Goal: Task Accomplishment & Management: Use online tool/utility

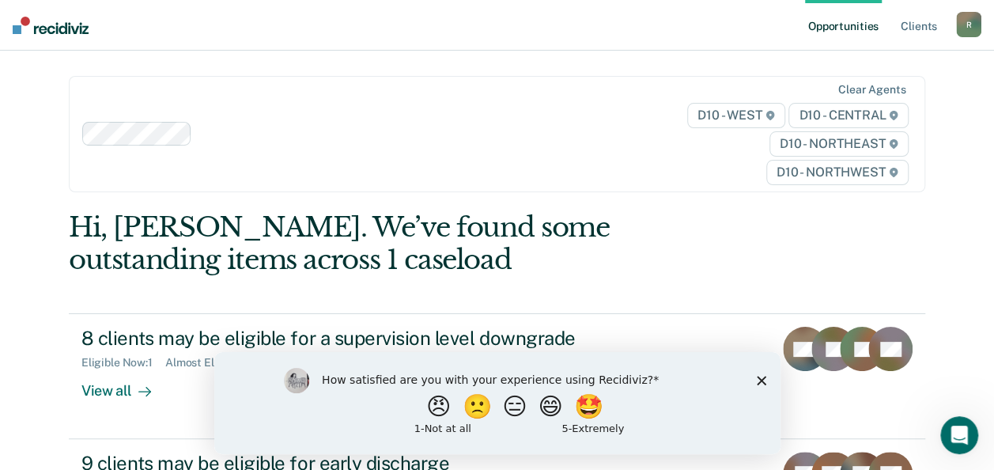
click at [761, 377] on icon "Close survey" at bounding box center [760, 379] width 9 height 9
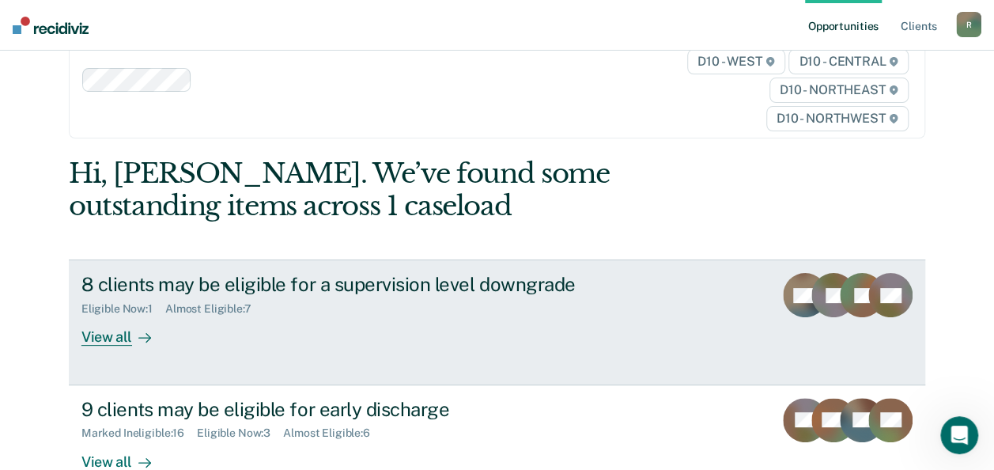
scroll to position [79, 0]
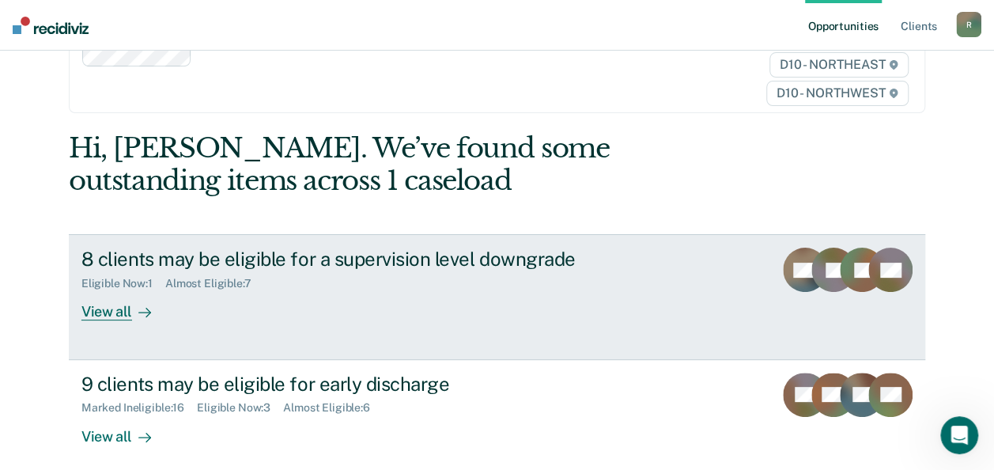
click at [108, 312] on div "View all" at bounding box center [125, 305] width 89 height 31
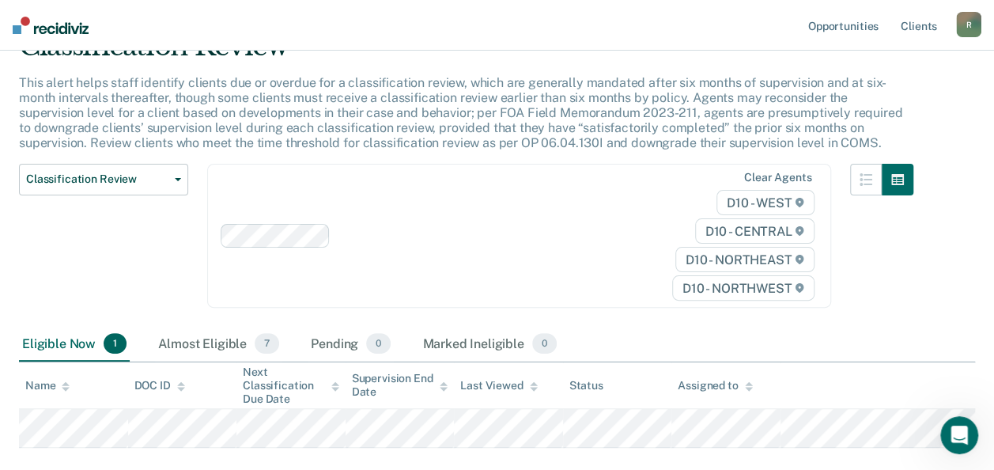
scroll to position [158, 0]
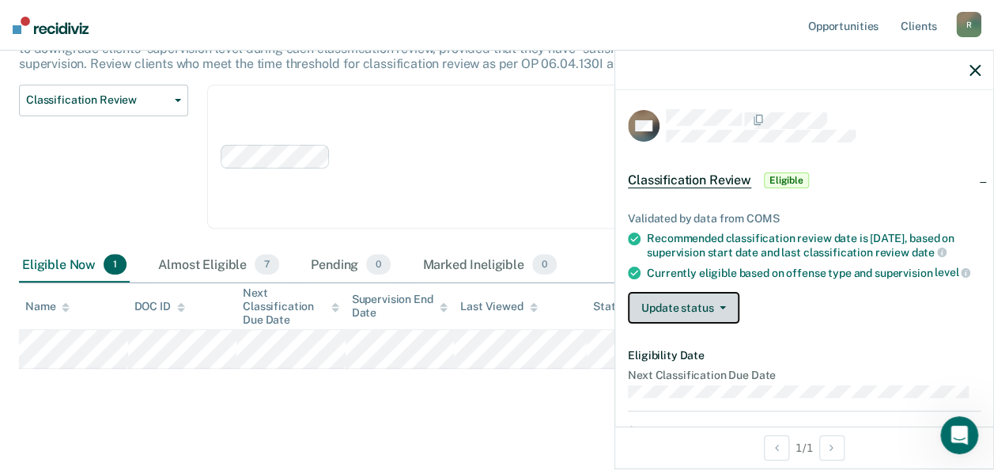
click at [722, 309] on icon "button" at bounding box center [722, 307] width 6 height 3
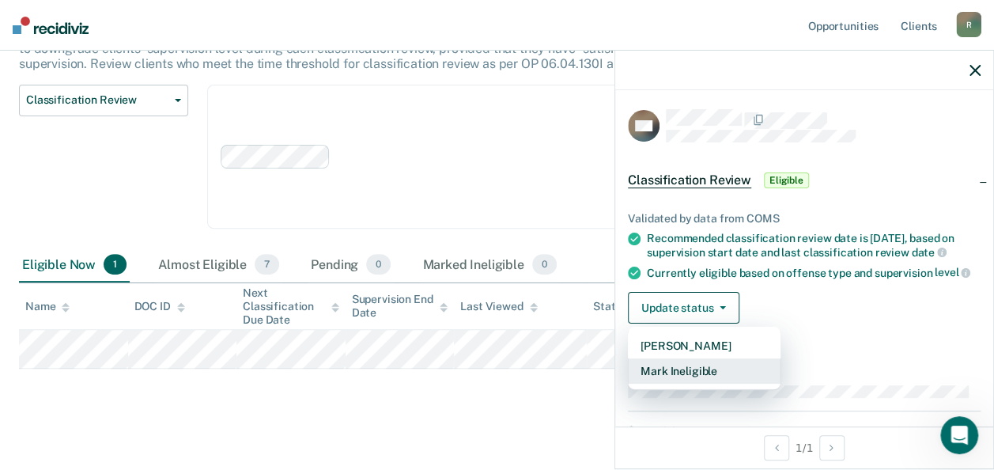
click at [700, 383] on button "Mark Ineligible" at bounding box center [704, 370] width 153 height 25
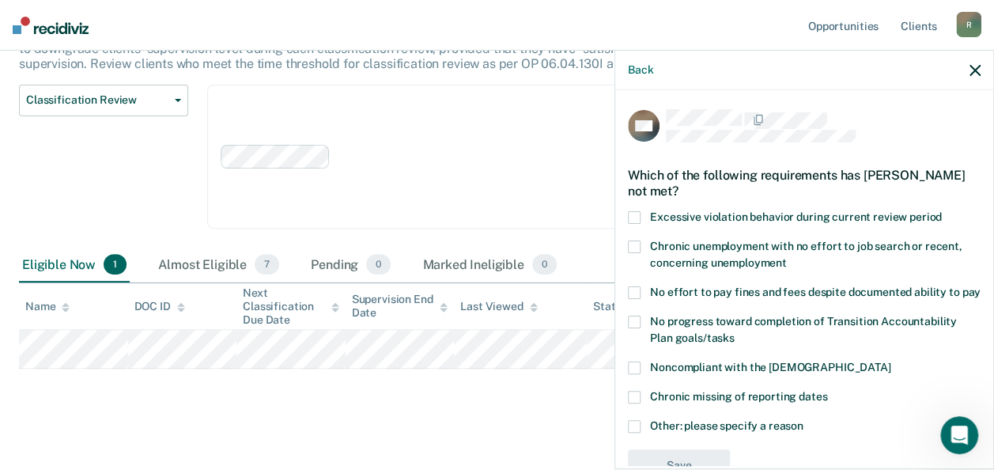
scroll to position [58, 0]
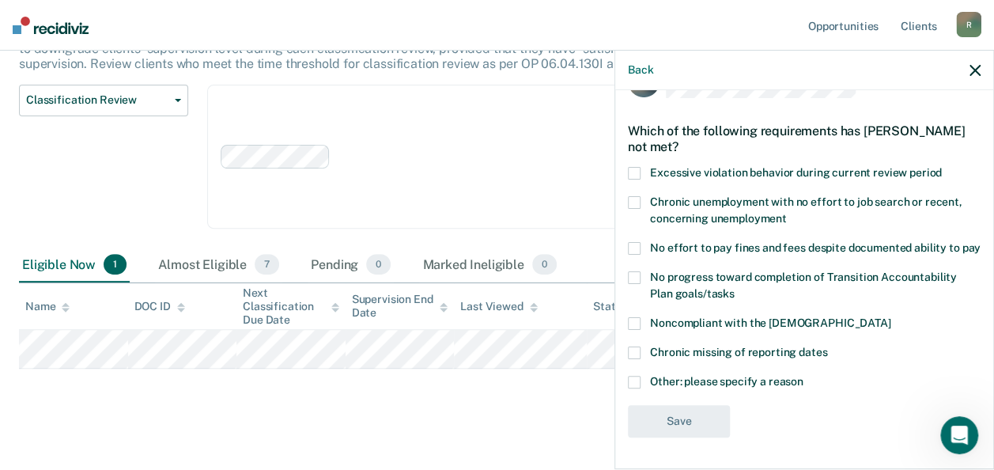
click at [636, 242] on span at bounding box center [634, 248] width 13 height 13
click at [980, 242] on input "No effort to pay fines and fees despite documented ability to pay" at bounding box center [980, 242] width 0 height 0
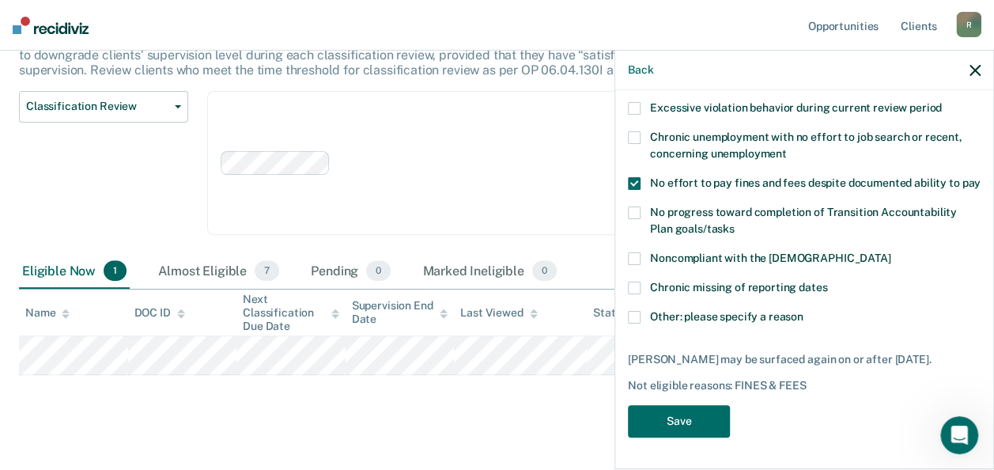
scroll to position [169, 0]
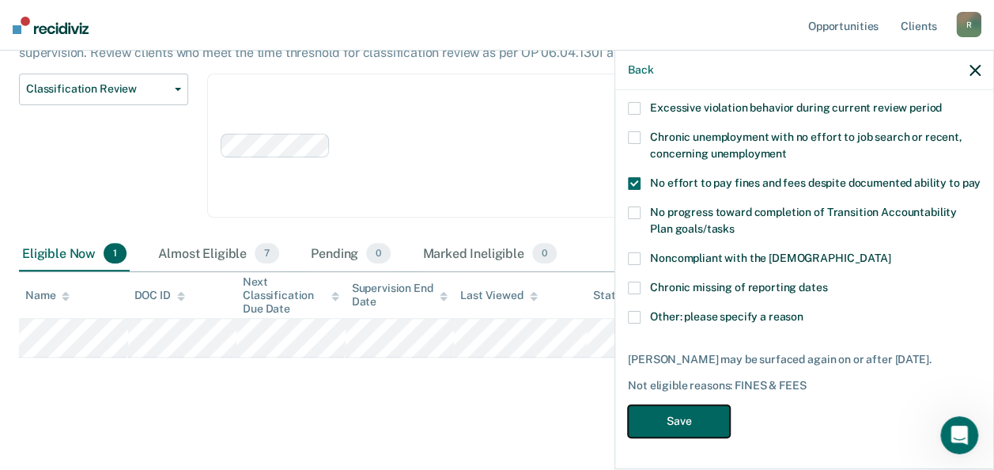
click at [676, 416] on button "Save" at bounding box center [679, 421] width 102 height 32
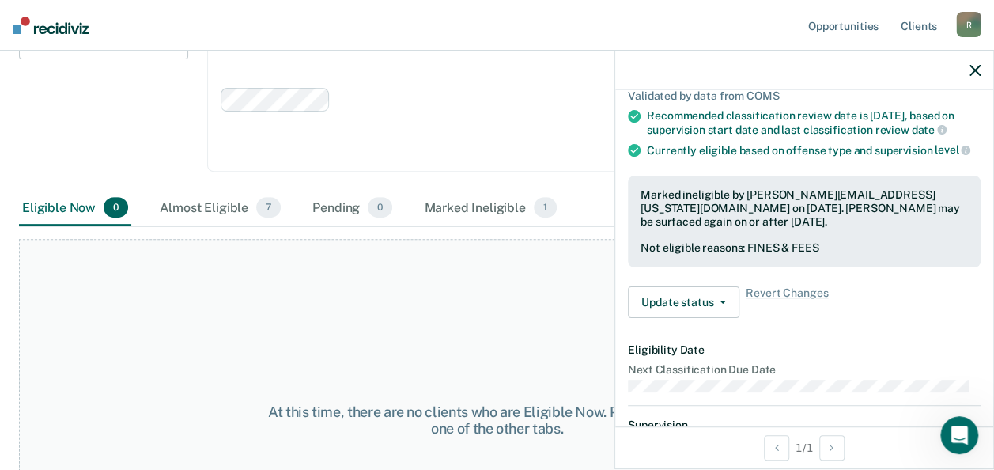
scroll to position [237, 0]
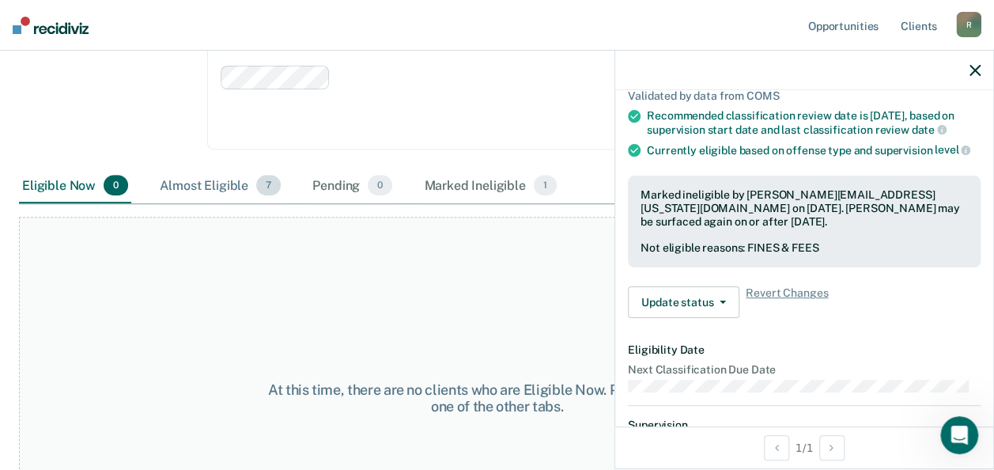
click at [218, 191] on div "Almost Eligible 7" at bounding box center [220, 185] width 127 height 35
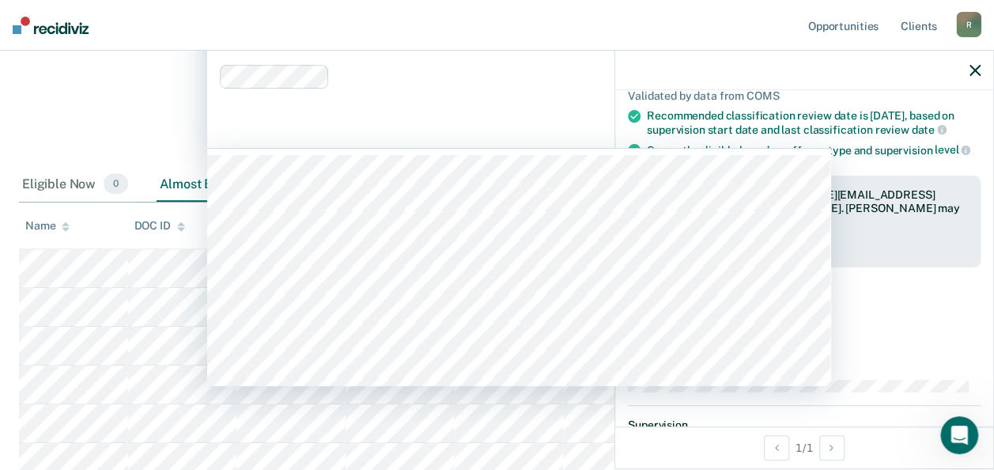
click at [516, 111] on div "Clear agents D10 - WEST D10 - CENTRAL D10 - NORTHEAST D10 - NORTHWEST" at bounding box center [519, 77] width 624 height 143
click at [102, 85] on div "Classification Review Classification Review Early Discharge Minimum Telephone R…" at bounding box center [103, 87] width 169 height 162
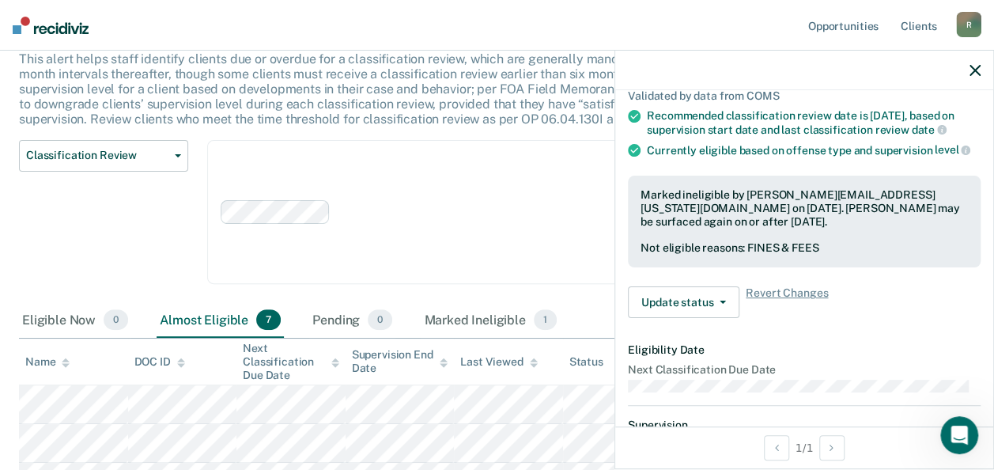
scroll to position [0, 0]
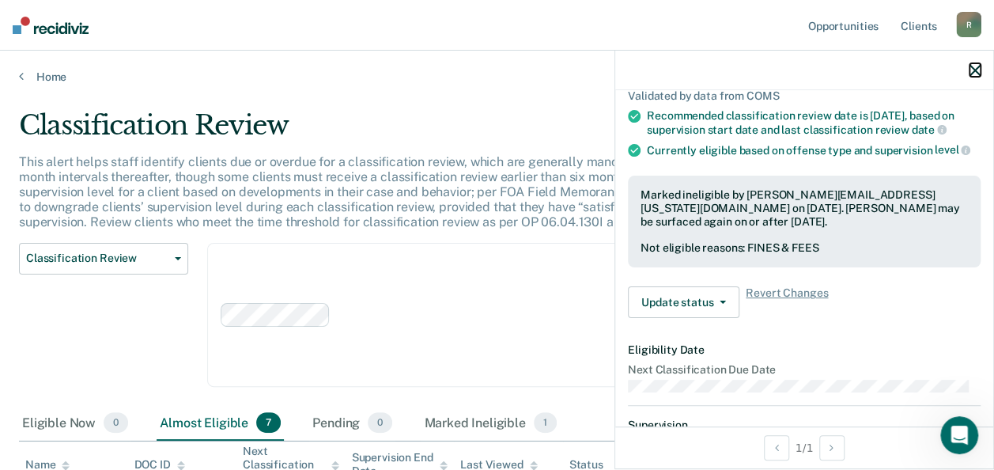
click at [972, 66] on icon "button" at bounding box center [974, 70] width 11 height 11
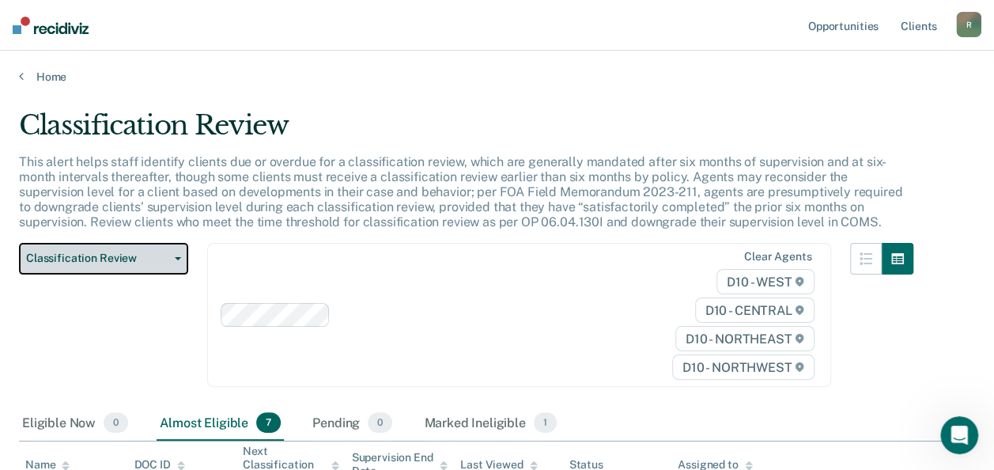
click at [177, 259] on icon "button" at bounding box center [178, 258] width 6 height 3
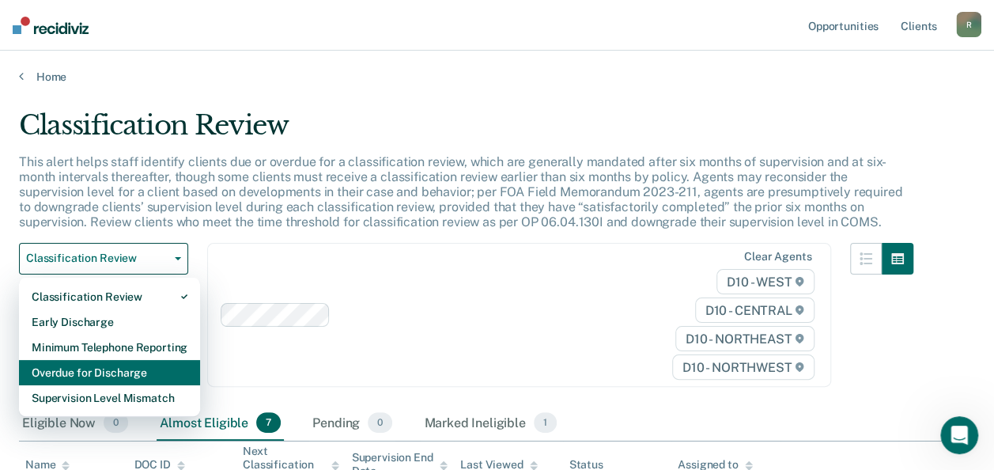
click at [134, 372] on div "Overdue for Discharge" at bounding box center [110, 372] width 156 height 25
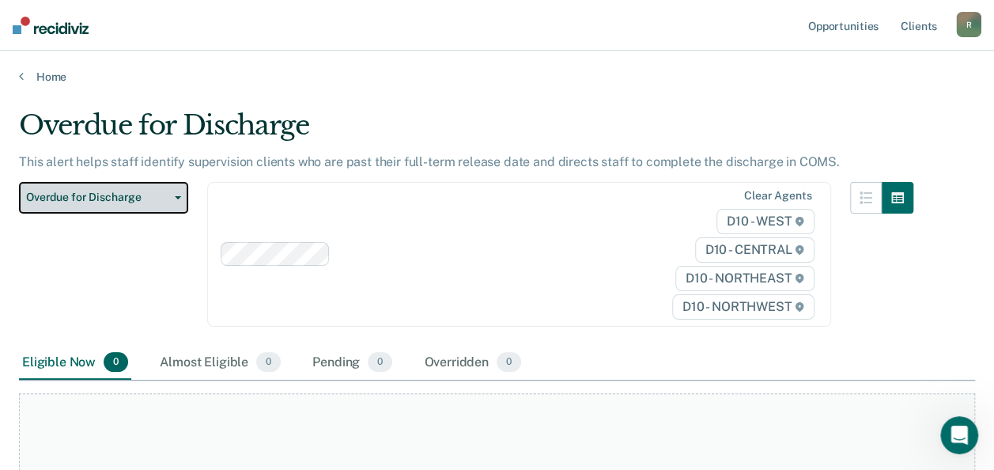
scroll to position [79, 0]
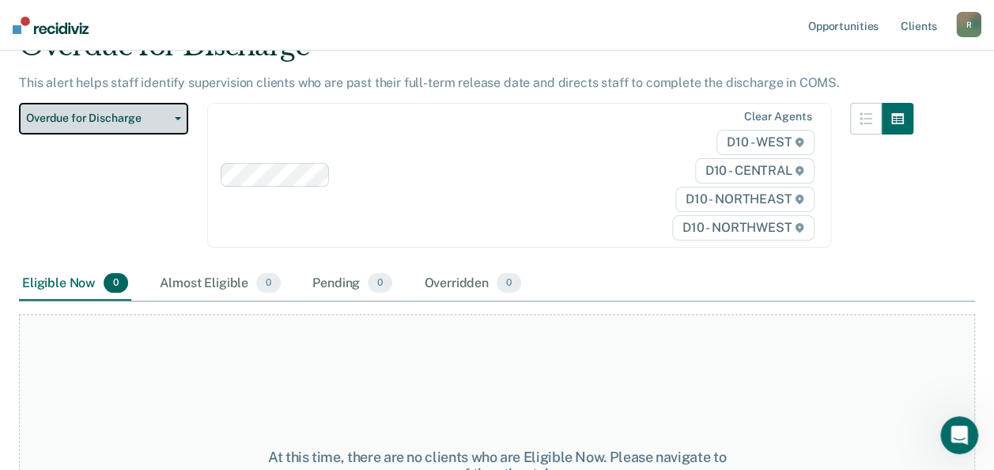
click at [177, 119] on icon "button" at bounding box center [178, 118] width 6 height 3
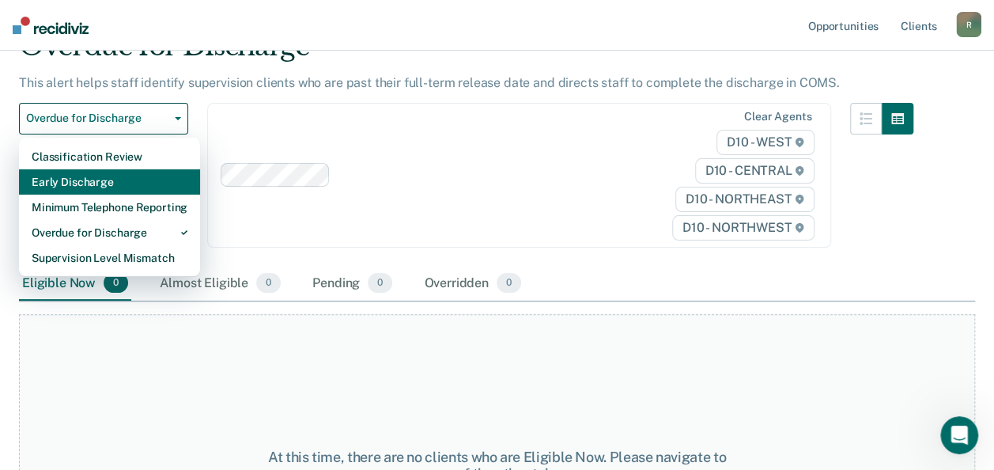
click at [145, 178] on div "Early Discharge" at bounding box center [110, 181] width 156 height 25
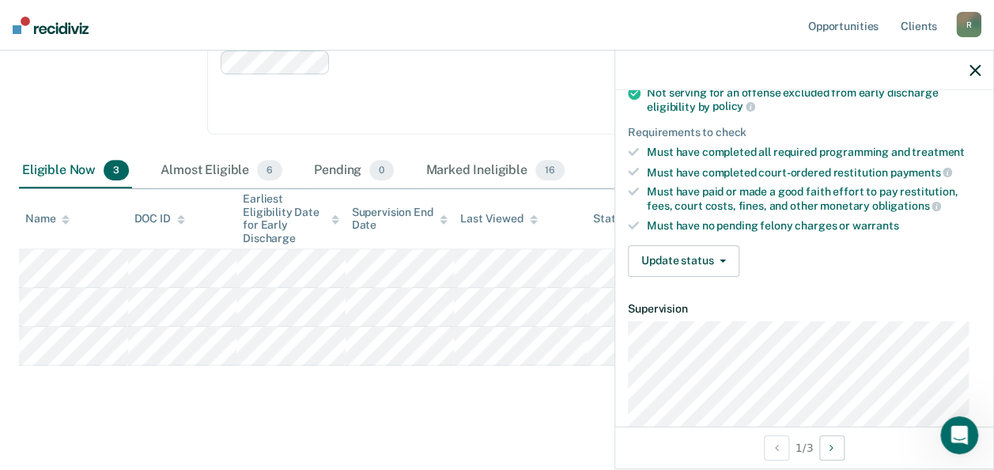
scroll to position [237, 0]
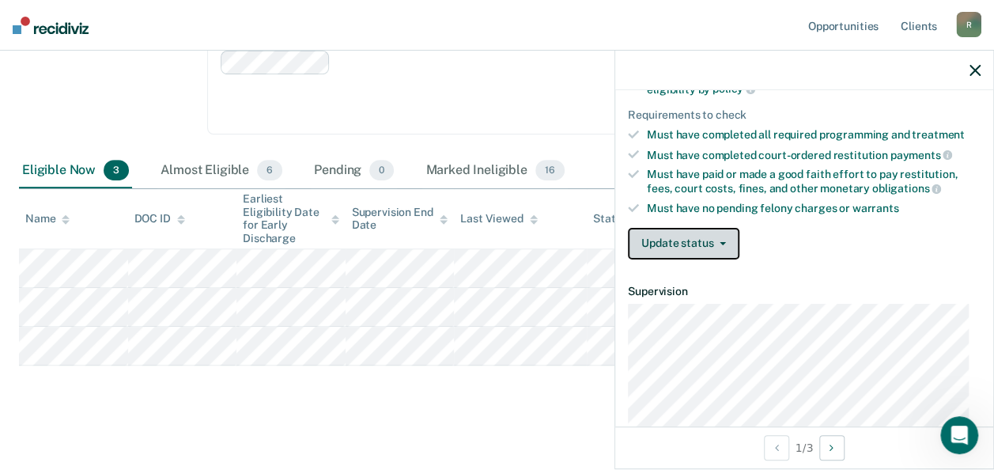
click at [720, 235] on button "Update status" at bounding box center [683, 244] width 111 height 32
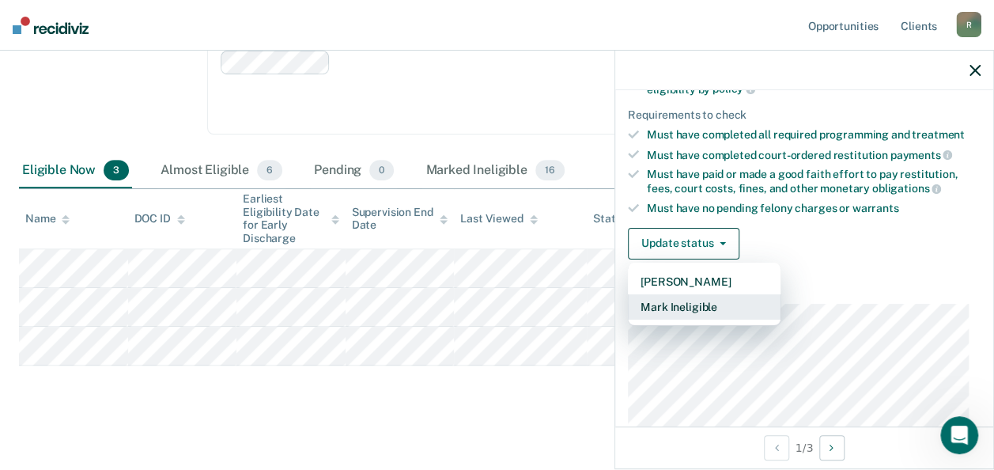
click at [691, 306] on button "Mark Ineligible" at bounding box center [704, 306] width 153 height 25
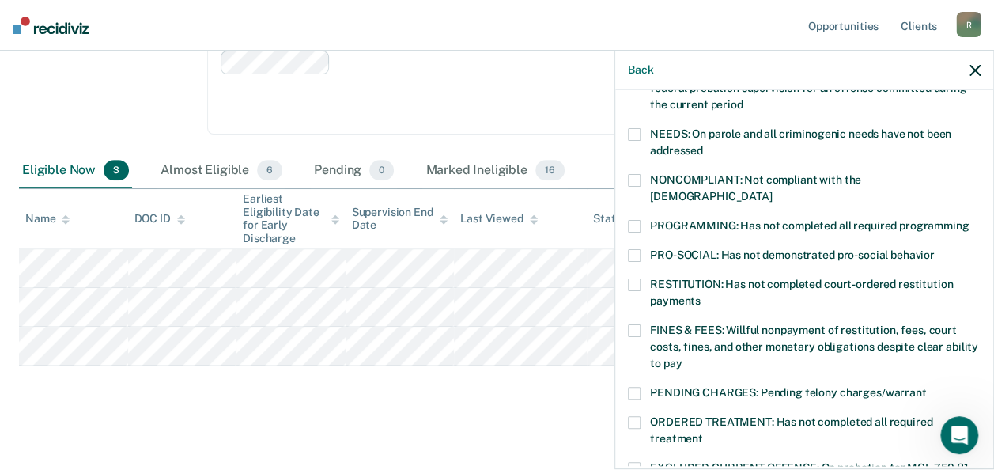
click at [632, 249] on span at bounding box center [634, 255] width 13 height 13
click at [935, 249] on input "PRO-SOCIAL: Has not demonstrated pro-social behavior" at bounding box center [935, 249] width 0 height 0
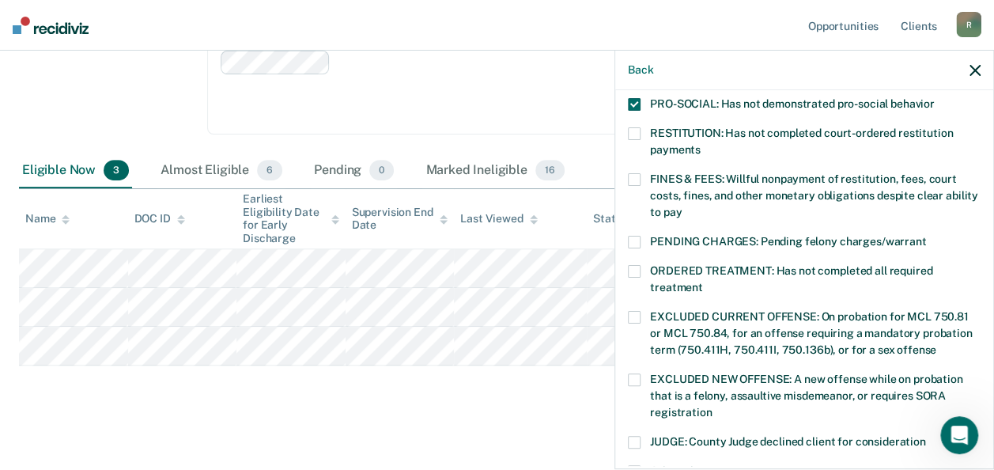
scroll to position [618, 0]
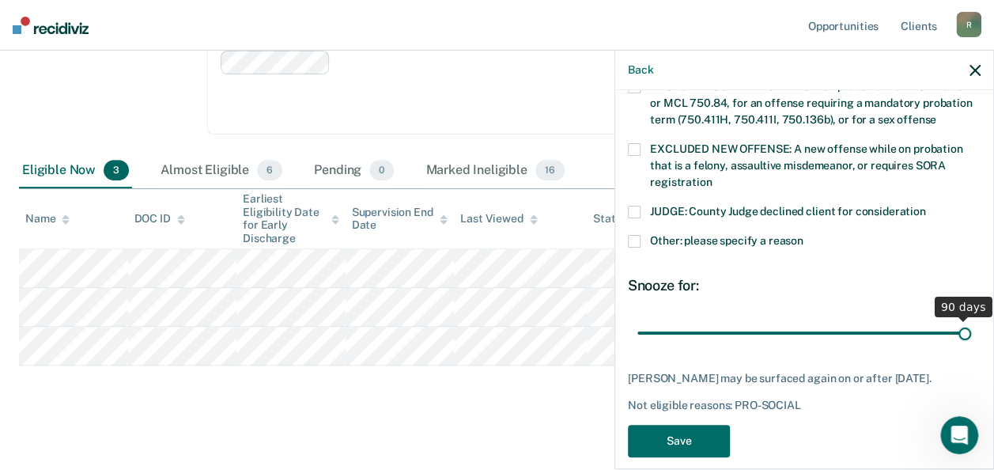
drag, startPoint x: 743, startPoint y: 315, endPoint x: 967, endPoint y: 312, distance: 223.8
type input "90"
click at [967, 319] on input "range" at bounding box center [804, 333] width 334 height 28
click at [687, 425] on button "Save" at bounding box center [679, 441] width 102 height 32
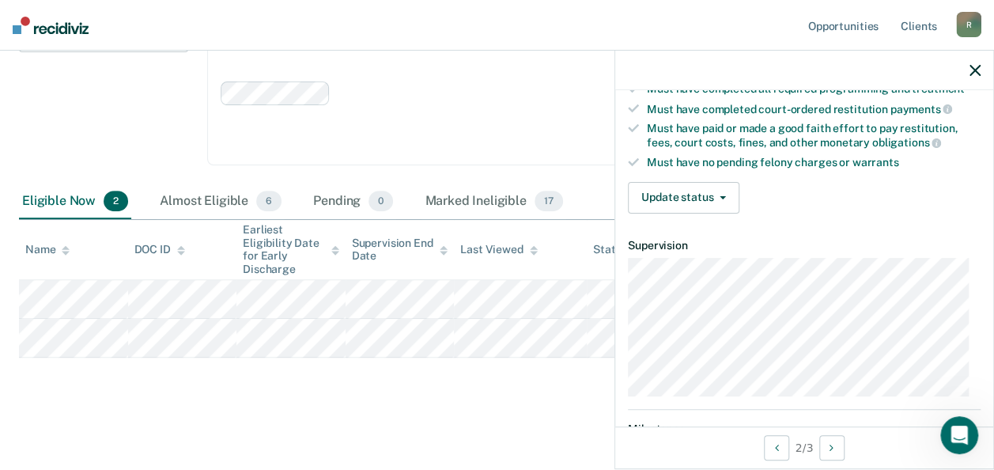
scroll to position [316, 0]
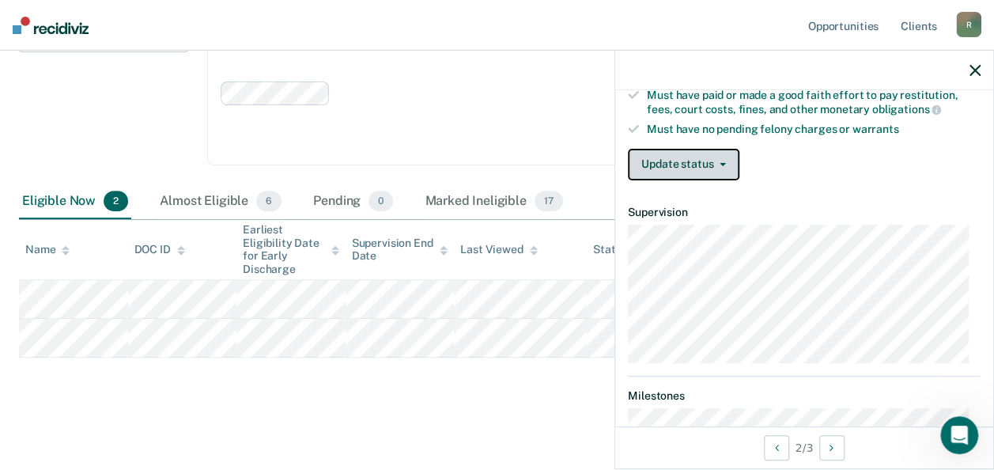
click at [719, 163] on icon "button" at bounding box center [722, 164] width 6 height 3
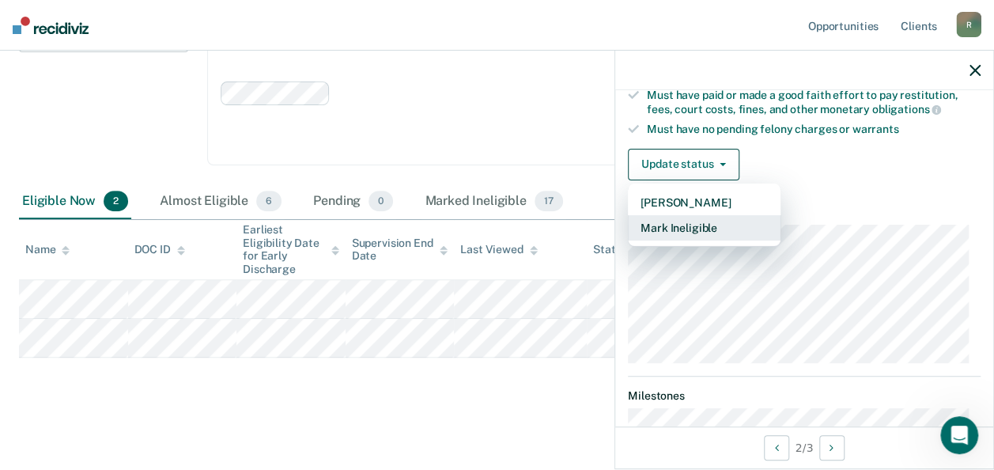
click at [697, 215] on button "Mark Ineligible" at bounding box center [704, 227] width 153 height 25
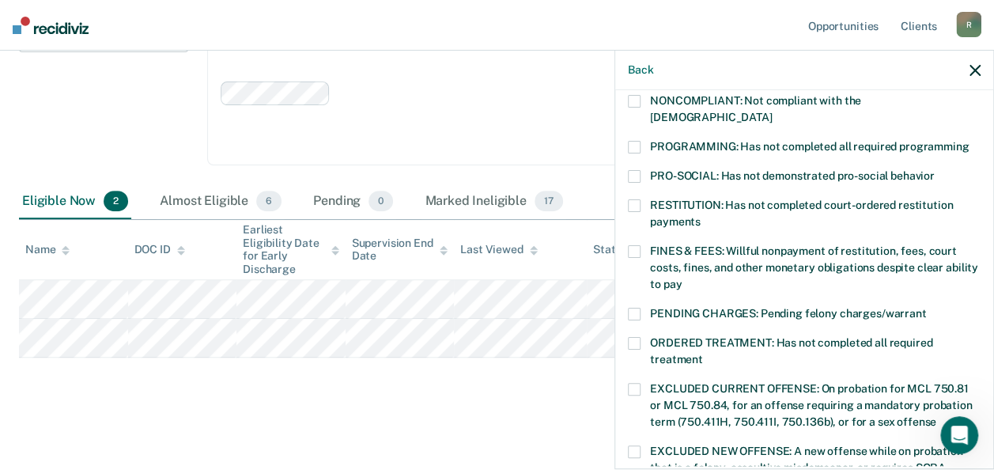
click at [635, 245] on span at bounding box center [634, 251] width 13 height 13
click at [682, 278] on input "FINES & FEES: Willful nonpayment of restitution, fees, court costs, fines, and …" at bounding box center [682, 278] width 0 height 0
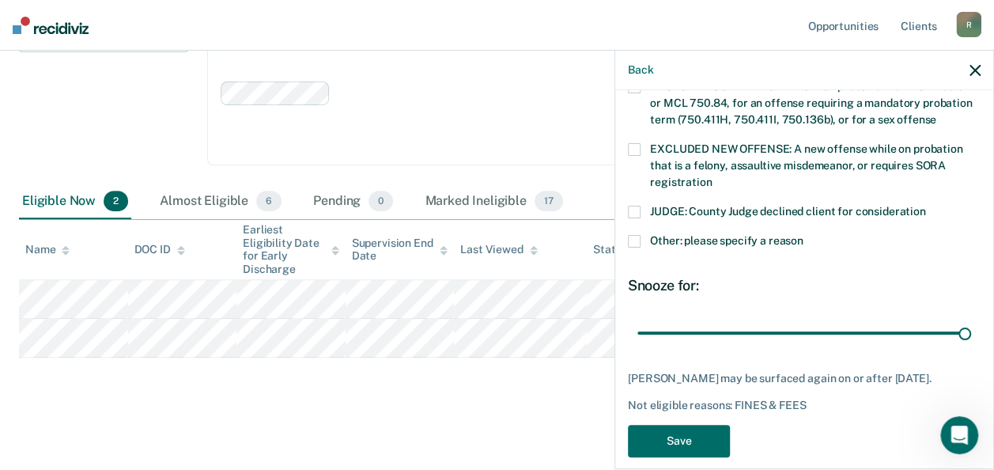
drag, startPoint x: 742, startPoint y: 317, endPoint x: 881, endPoint y: 373, distance: 149.3
type input "90"
click at [971, 327] on input "range" at bounding box center [804, 333] width 334 height 28
click at [677, 427] on button "Save" at bounding box center [679, 441] width 102 height 32
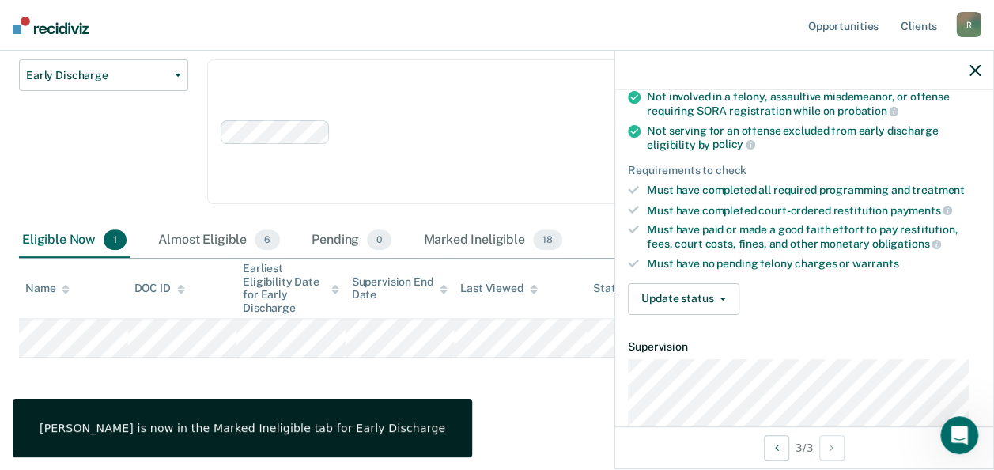
scroll to position [237, 0]
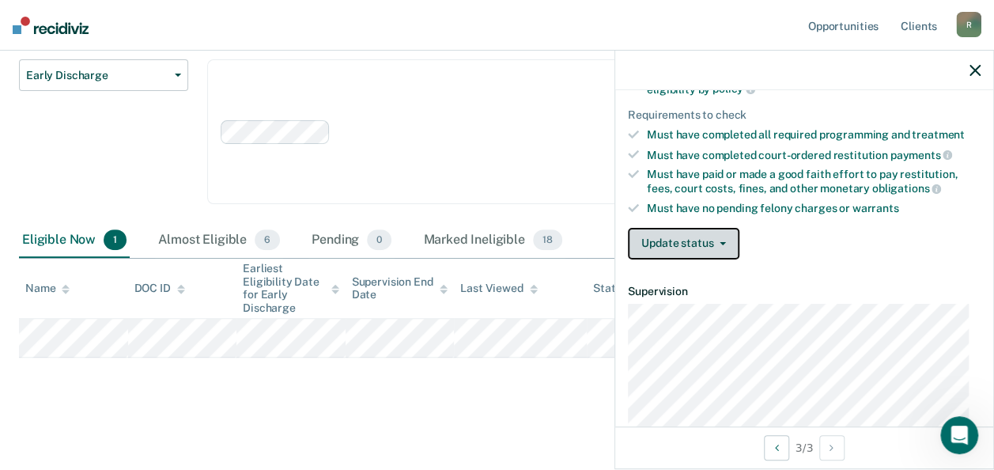
click at [722, 242] on icon "button" at bounding box center [722, 243] width 6 height 3
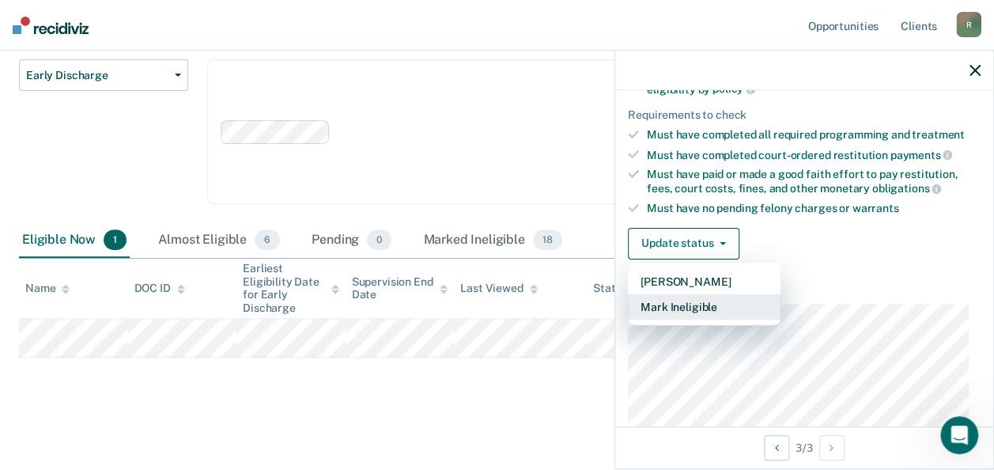
click at [688, 305] on button "Mark Ineligible" at bounding box center [704, 306] width 153 height 25
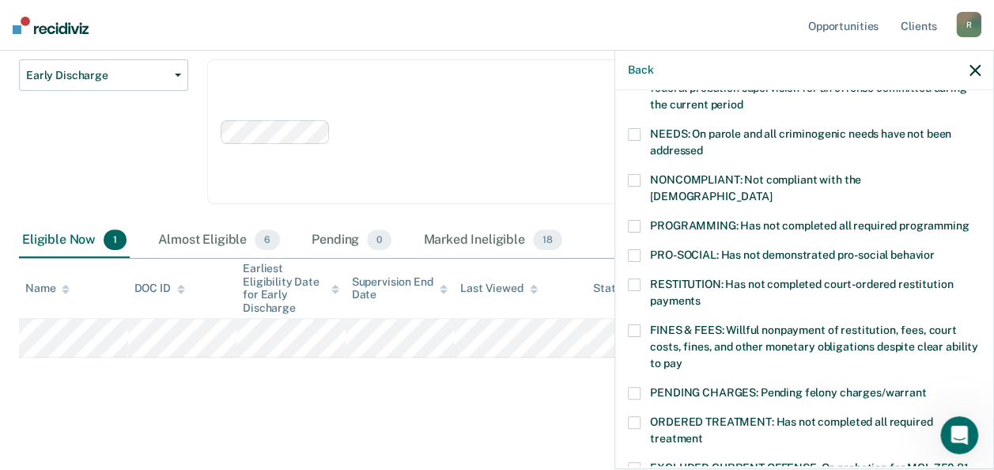
click at [633, 324] on span at bounding box center [634, 330] width 13 height 13
click at [682, 357] on input "FINES & FEES: Willful nonpayment of restitution, fees, court costs, fines, and …" at bounding box center [682, 357] width 0 height 0
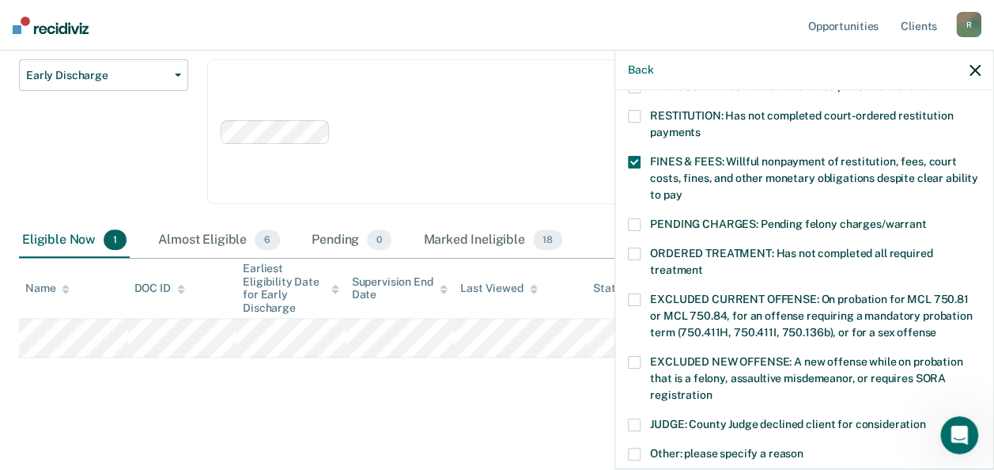
scroll to position [631, 0]
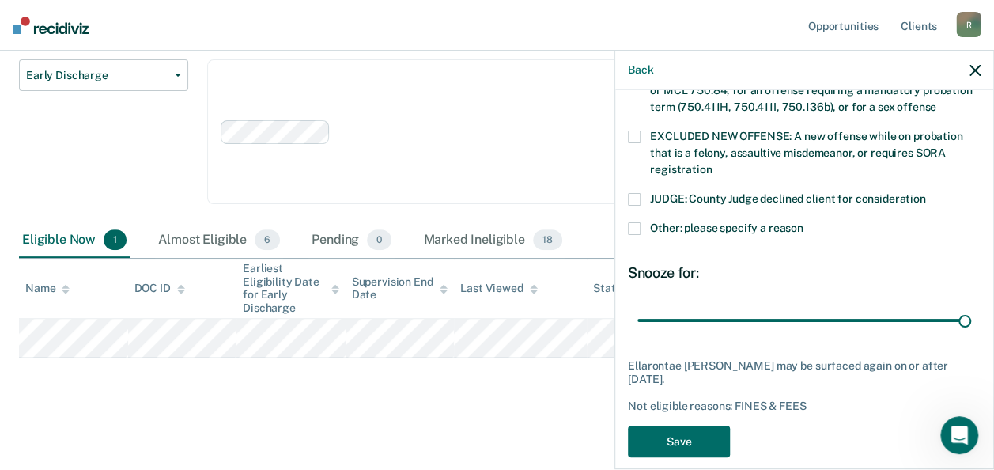
drag, startPoint x: 746, startPoint y: 302, endPoint x: 936, endPoint y: 328, distance: 192.3
type input "90"
click at [968, 306] on input "range" at bounding box center [804, 320] width 334 height 28
click at [697, 425] on button "Save" at bounding box center [679, 441] width 102 height 32
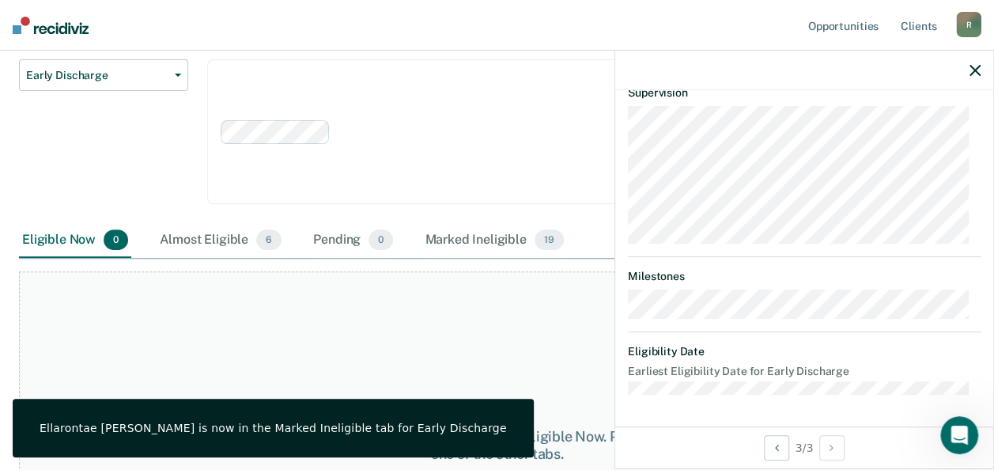
scroll to position [546, 0]
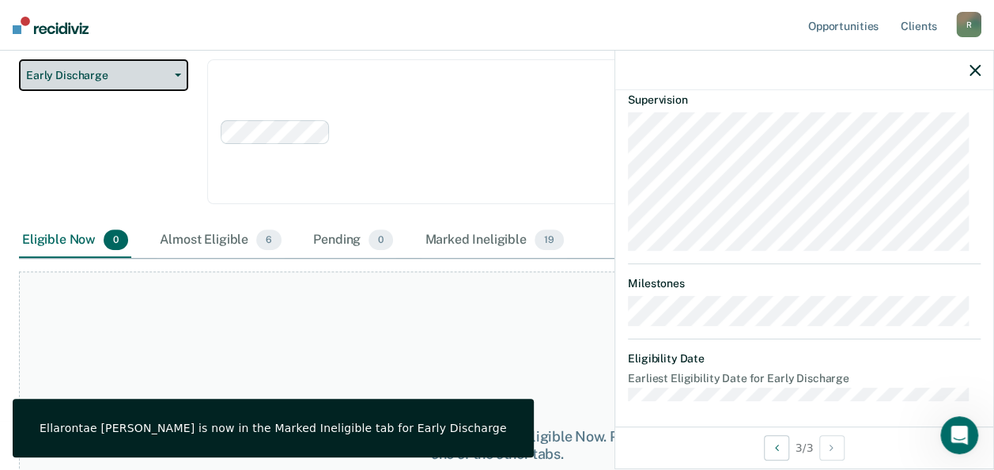
click at [176, 74] on icon "button" at bounding box center [178, 75] width 6 height 3
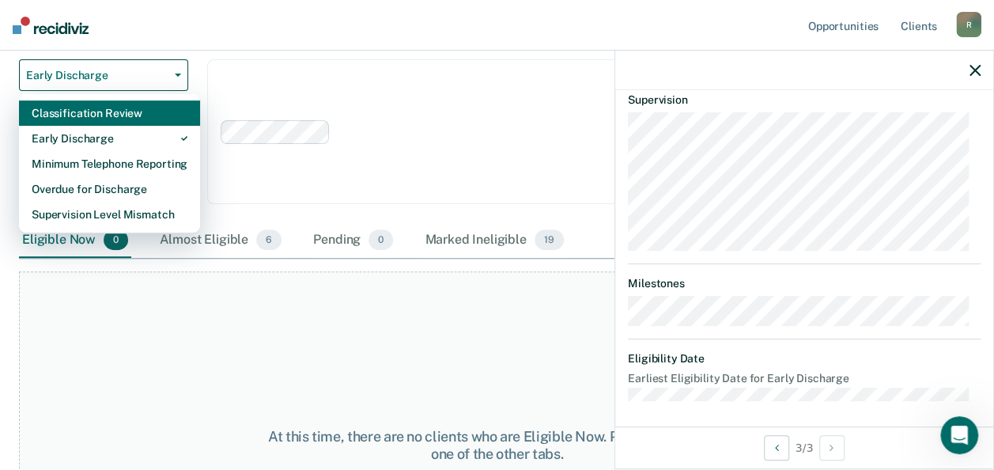
click at [156, 107] on div "Classification Review" at bounding box center [110, 112] width 156 height 25
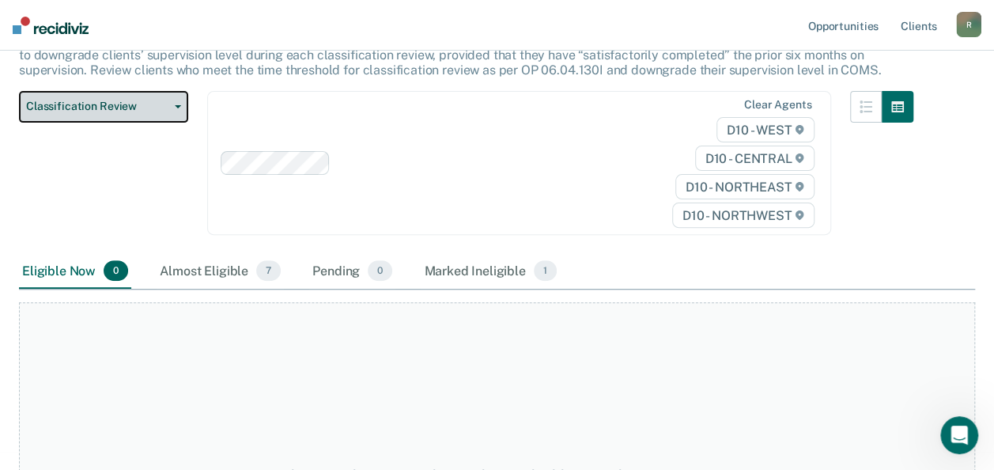
scroll to position [158, 0]
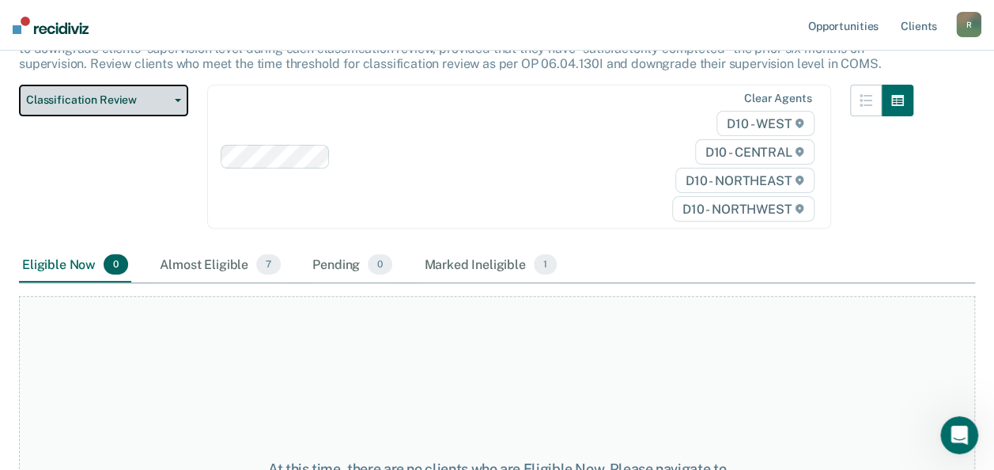
click at [179, 99] on icon "button" at bounding box center [178, 100] width 6 height 3
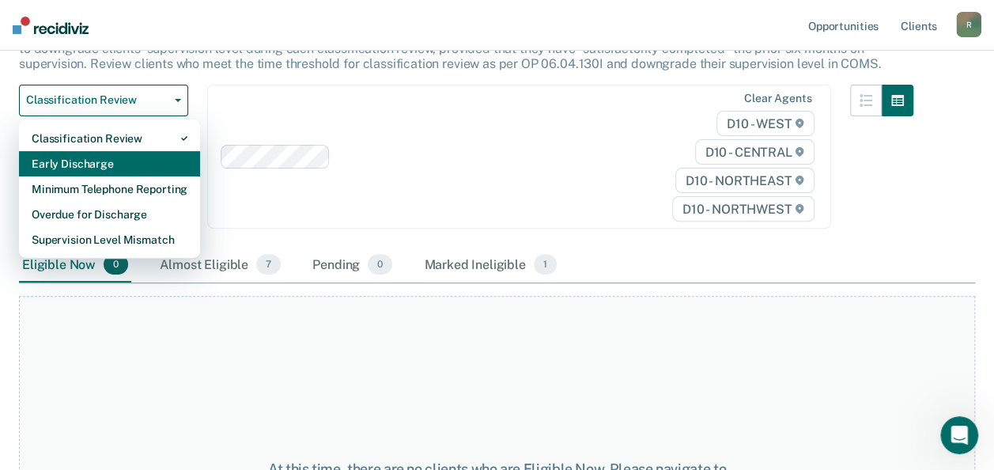
click at [143, 154] on div "Early Discharge" at bounding box center [110, 163] width 156 height 25
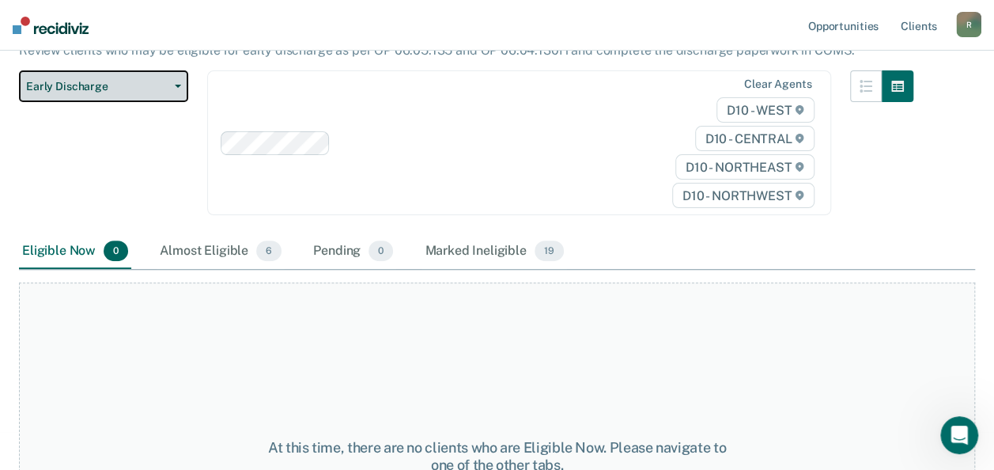
scroll to position [158, 0]
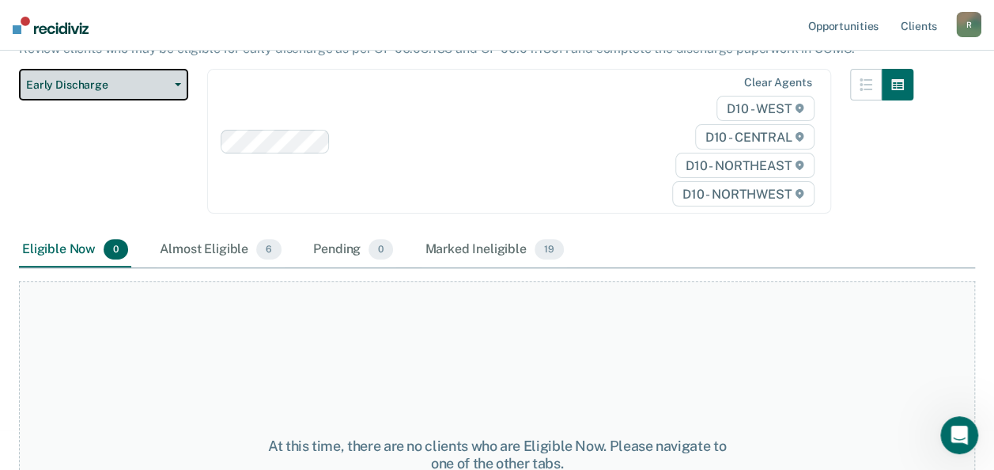
click at [177, 85] on icon "button" at bounding box center [178, 84] width 6 height 3
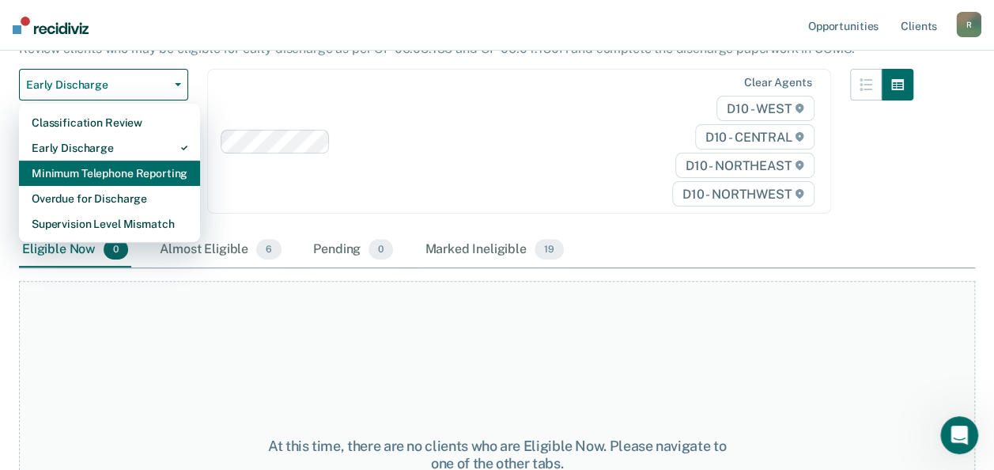
click at [133, 171] on div "Minimum Telephone Reporting" at bounding box center [110, 172] width 156 height 25
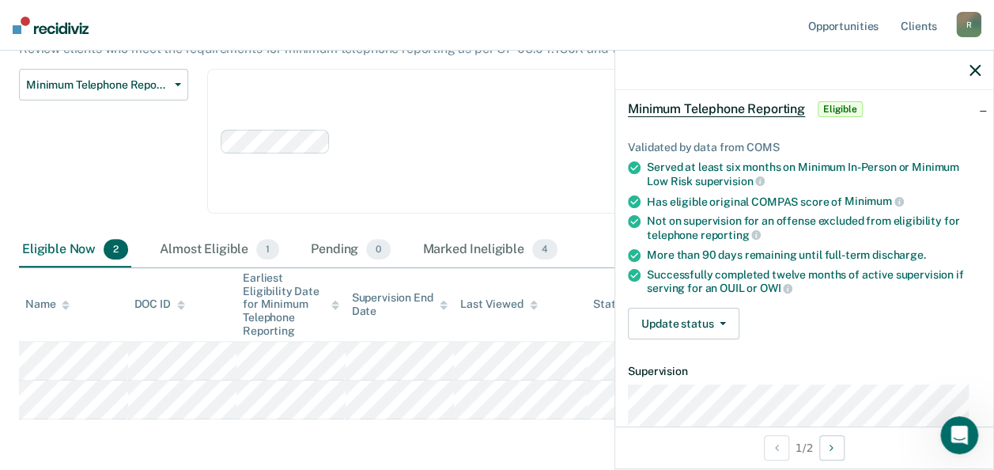
scroll to position [158, 0]
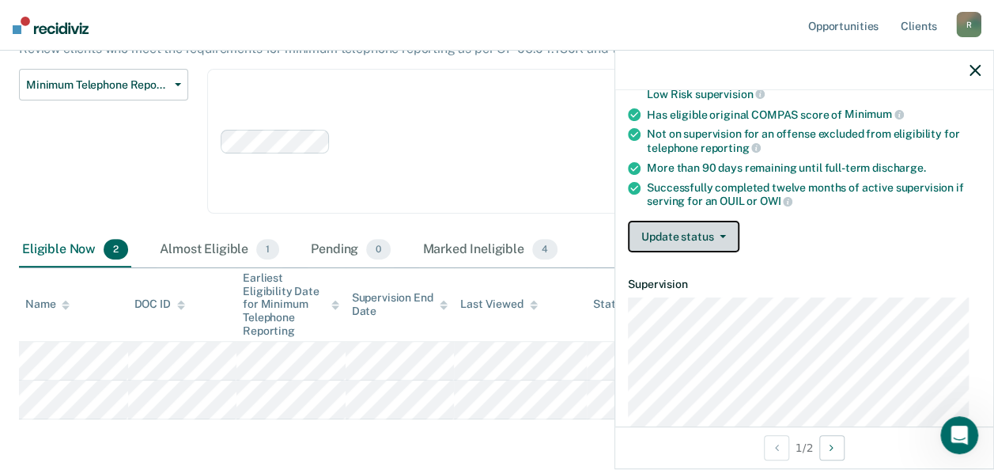
click at [721, 235] on icon "button" at bounding box center [722, 236] width 6 height 3
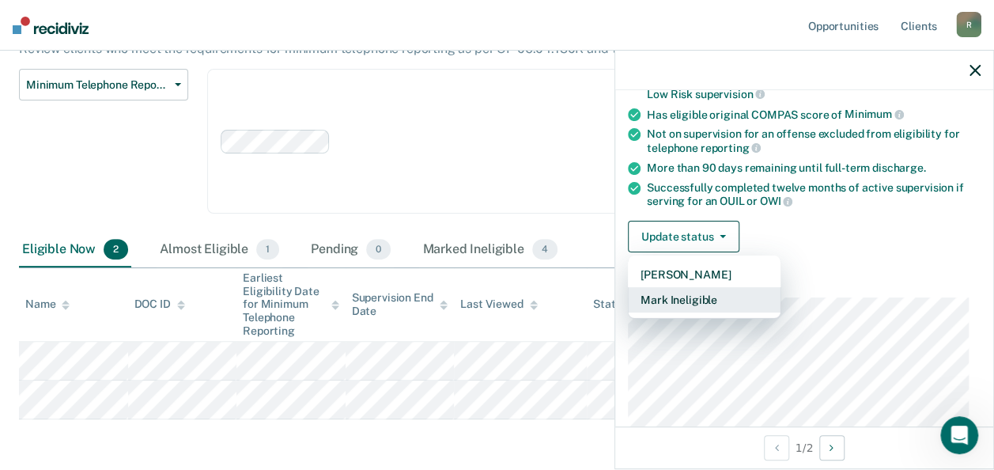
click at [698, 288] on button "Mark Ineligible" at bounding box center [704, 299] width 153 height 25
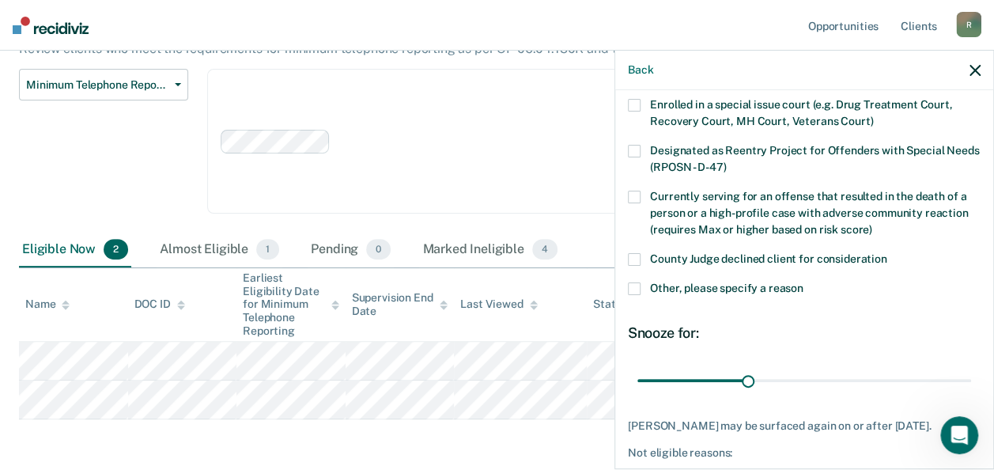
click at [633, 286] on span at bounding box center [634, 288] width 13 height 13
click at [803, 282] on input "Other, please specify a reason" at bounding box center [803, 282] width 0 height 0
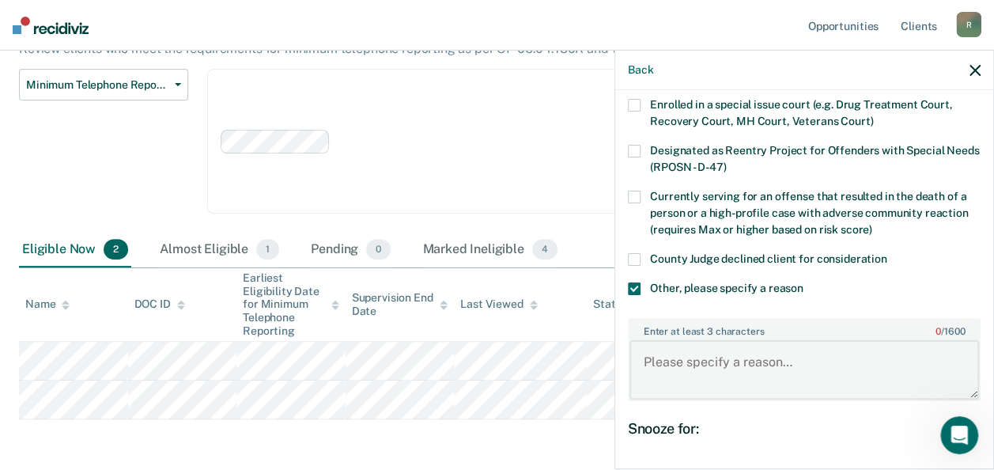
click at [700, 364] on textarea "Enter at least 3 characters 0 / 1600" at bounding box center [803, 369] width 349 height 59
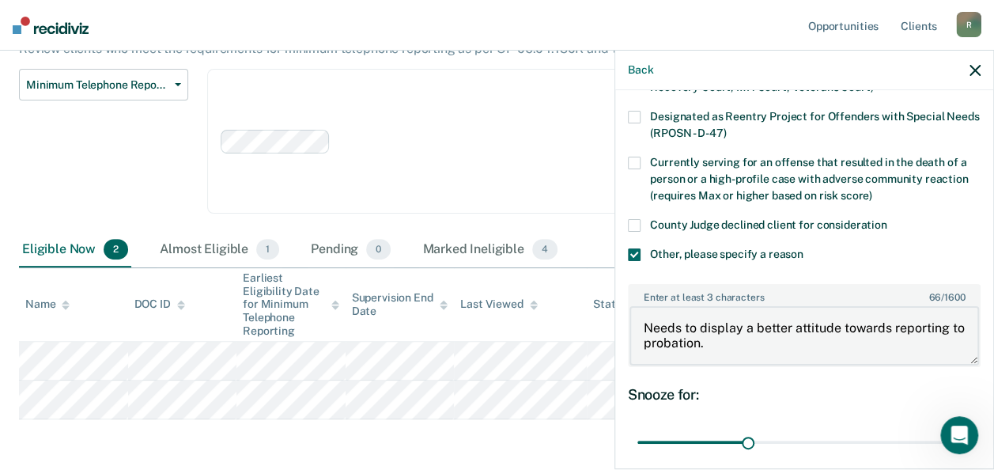
scroll to position [237, 0]
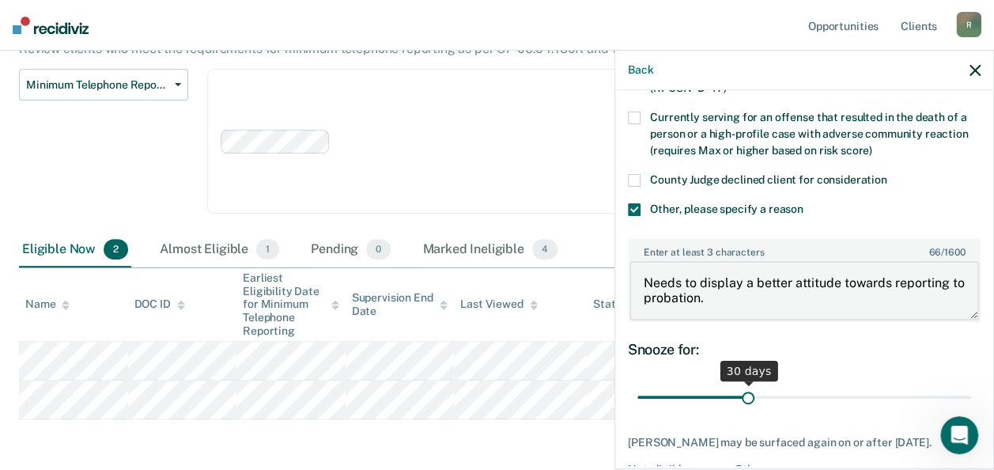
type textarea "Needs to display a better attitude towards reporting to probation."
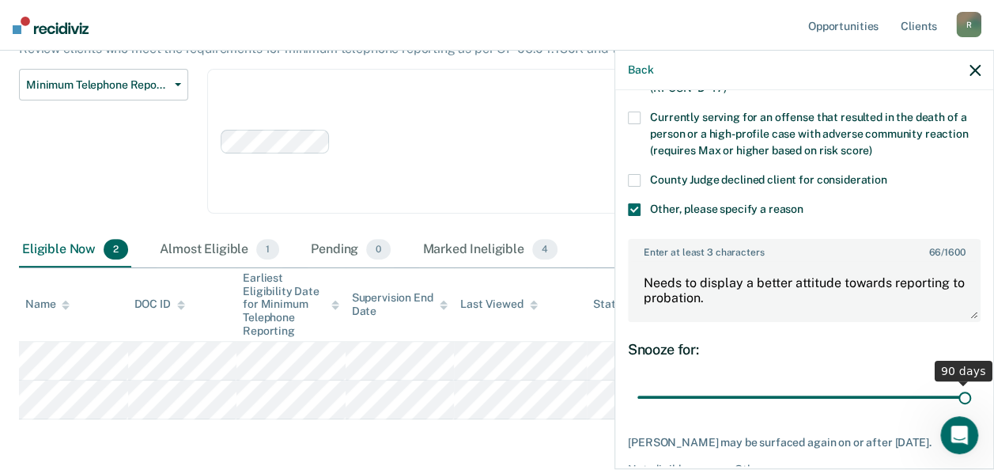
drag, startPoint x: 743, startPoint y: 392, endPoint x: 899, endPoint y: 392, distance: 155.8
type input "90"
click at [966, 394] on input "range" at bounding box center [804, 397] width 334 height 28
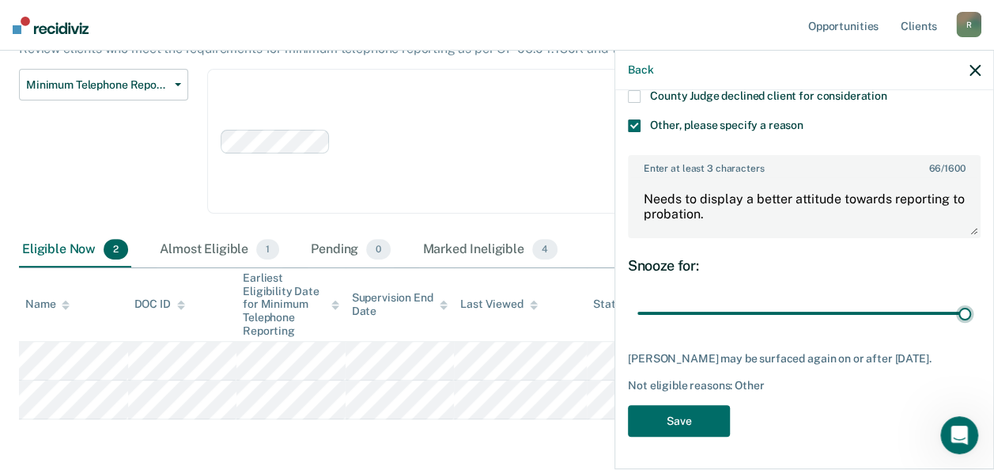
scroll to position [330, 0]
click at [680, 416] on button "Save" at bounding box center [679, 421] width 102 height 32
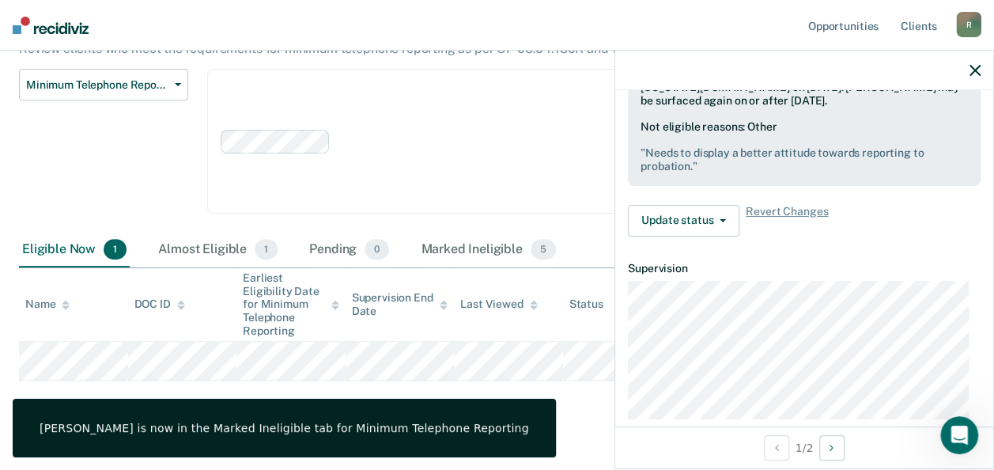
scroll to position [142, 0]
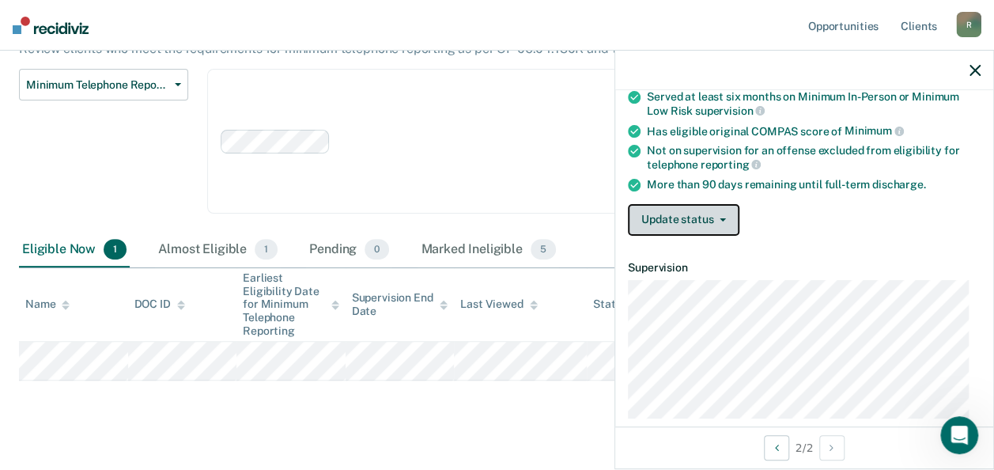
click at [721, 218] on icon "button" at bounding box center [722, 219] width 6 height 3
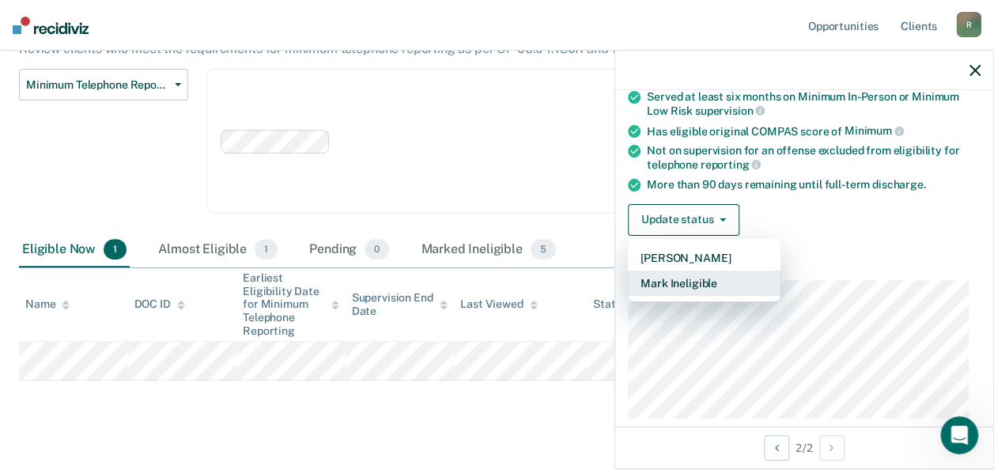
click at [694, 274] on button "Mark Ineligible" at bounding box center [704, 282] width 153 height 25
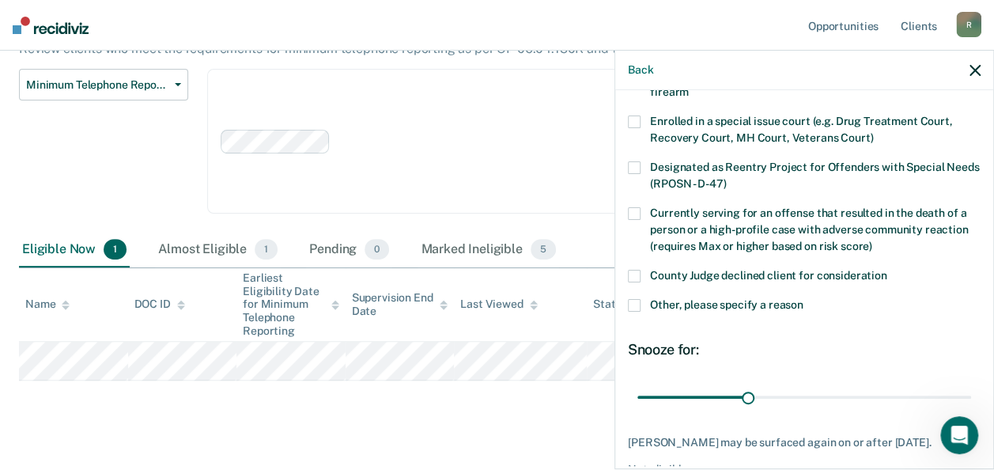
click at [633, 304] on span at bounding box center [634, 305] width 13 height 13
click at [803, 299] on input "Other, please specify a reason" at bounding box center [803, 299] width 0 height 0
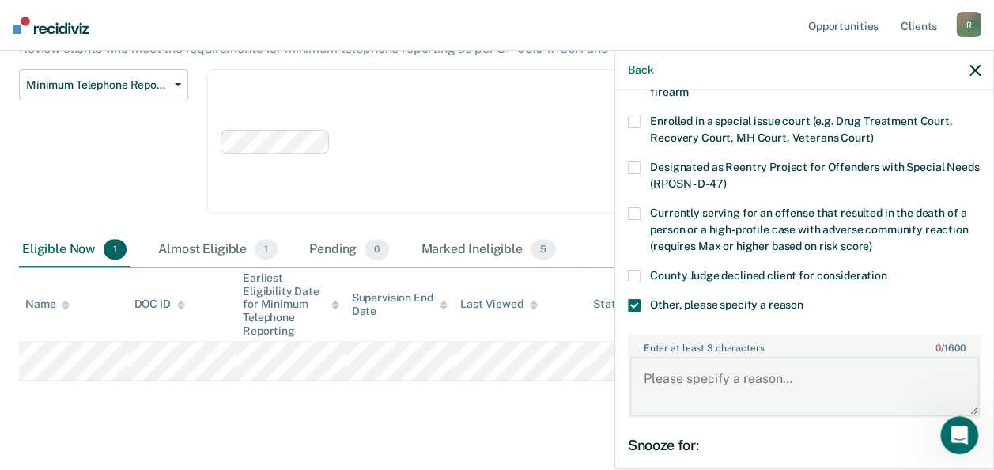
click at [732, 376] on textarea "Enter at least 3 characters 0 / 1600" at bounding box center [803, 386] width 349 height 59
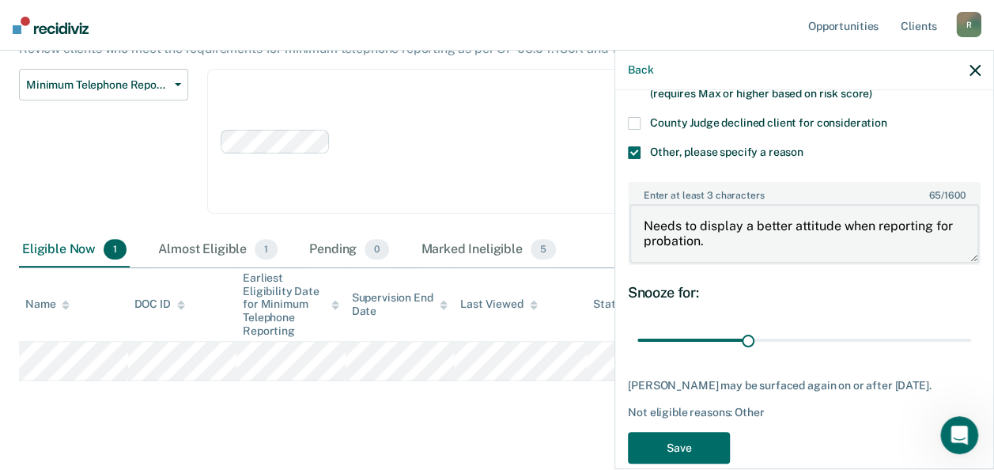
scroll to position [300, 0]
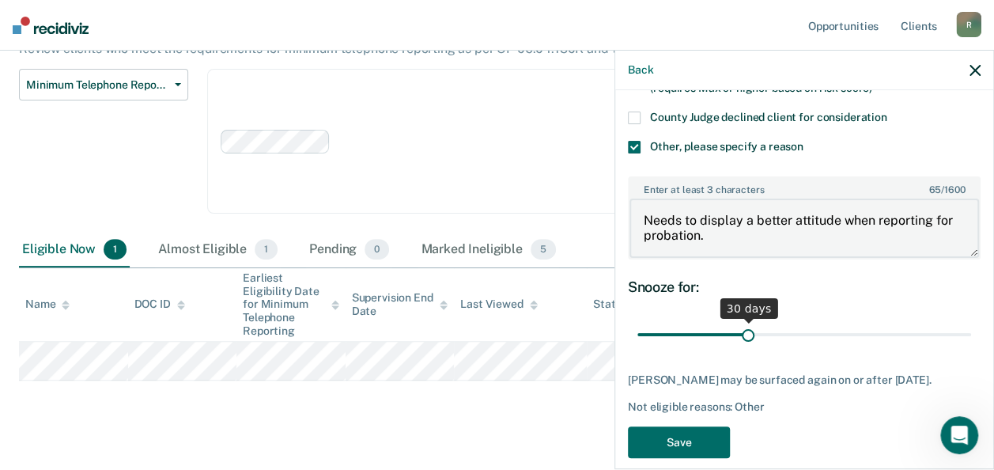
type textarea "Needs to display a better attitude when reporting for probation."
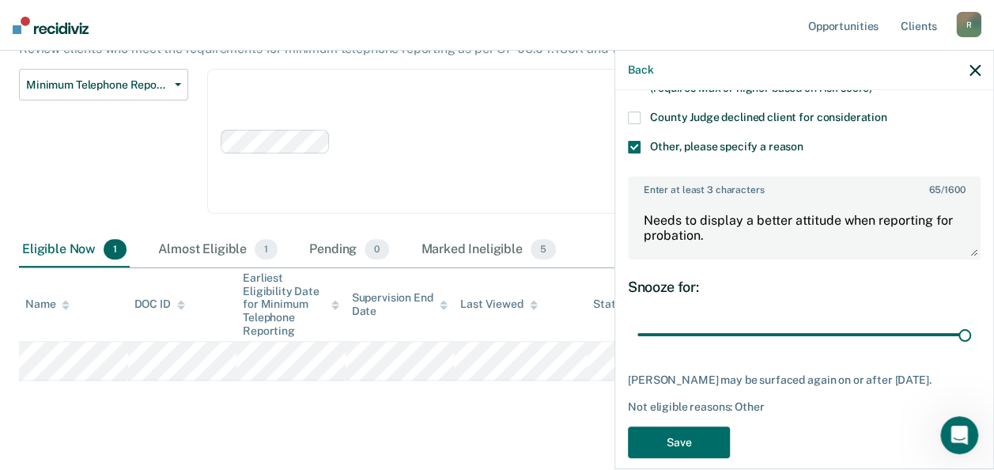
drag, startPoint x: 744, startPoint y: 333, endPoint x: 786, endPoint y: 409, distance: 86.7
type input "90"
click at [971, 335] on input "range" at bounding box center [804, 334] width 334 height 28
click at [682, 448] on button "Save" at bounding box center [679, 442] width 102 height 32
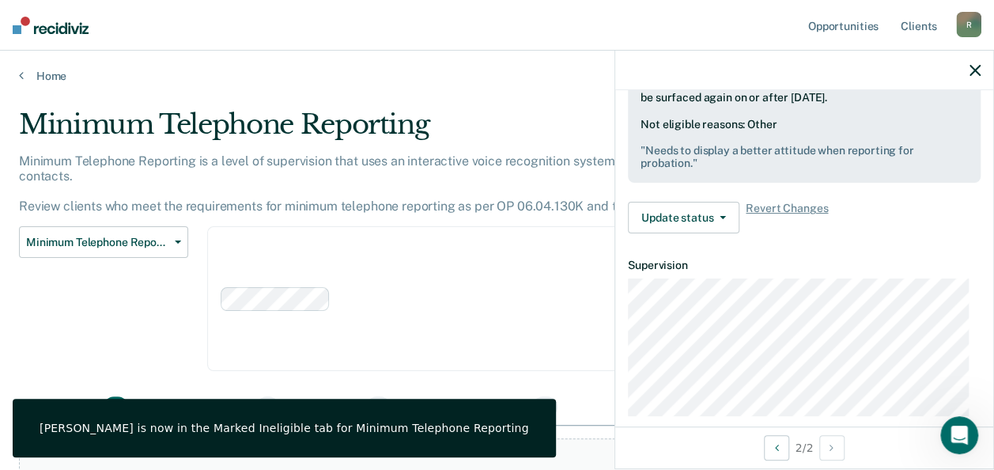
scroll to position [0, 0]
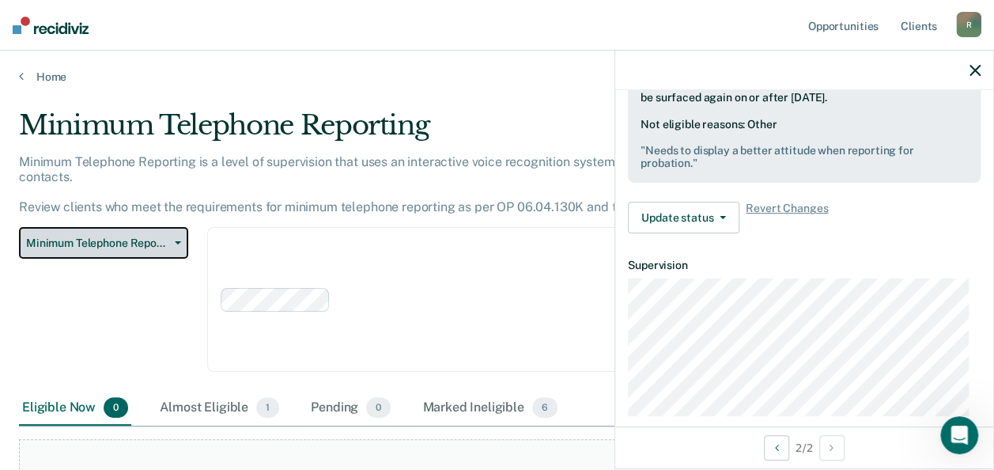
click at [177, 241] on icon "button" at bounding box center [178, 242] width 6 height 3
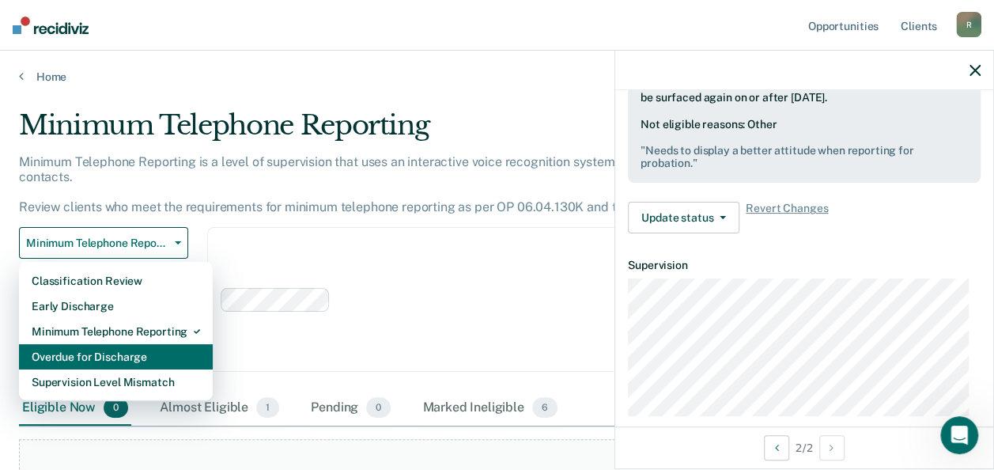
click at [105, 344] on div "Overdue for Discharge" at bounding box center [116, 356] width 168 height 25
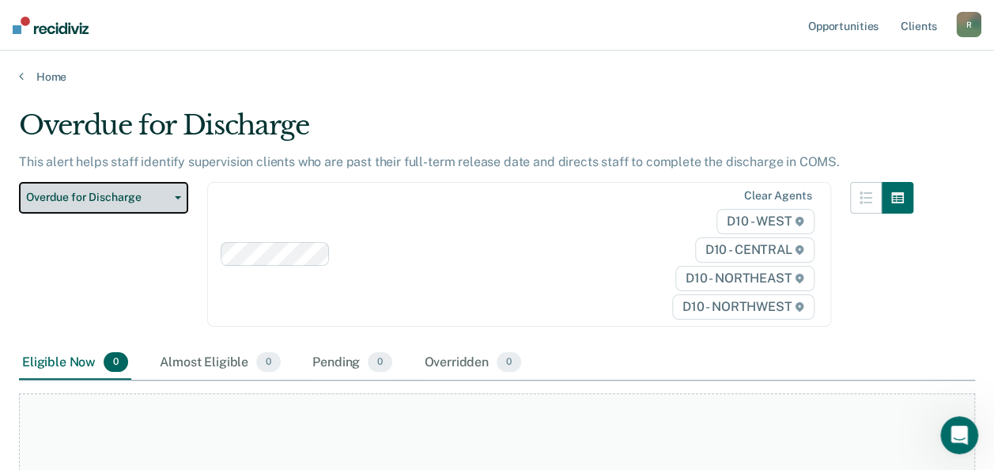
click at [177, 198] on icon "button" at bounding box center [178, 197] width 6 height 3
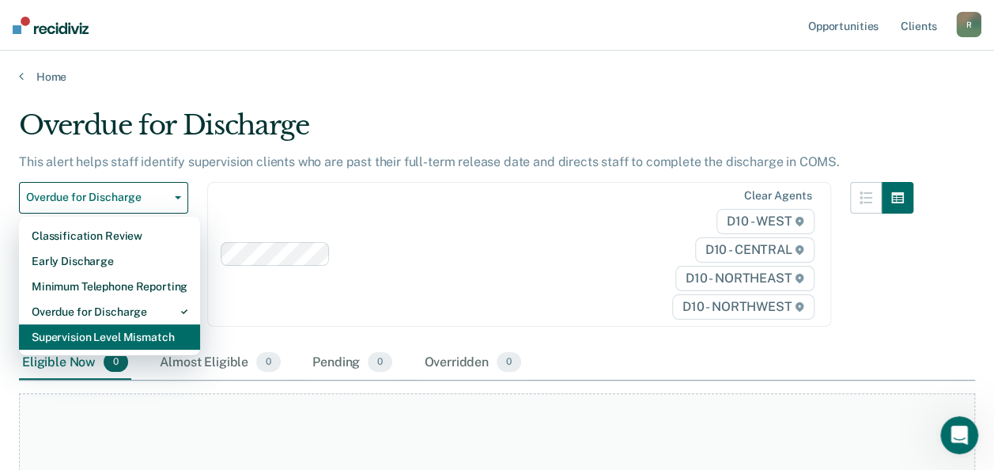
click at [138, 336] on div "Supervision Level Mismatch" at bounding box center [110, 336] width 156 height 25
